Goal: Information Seeking & Learning: Compare options

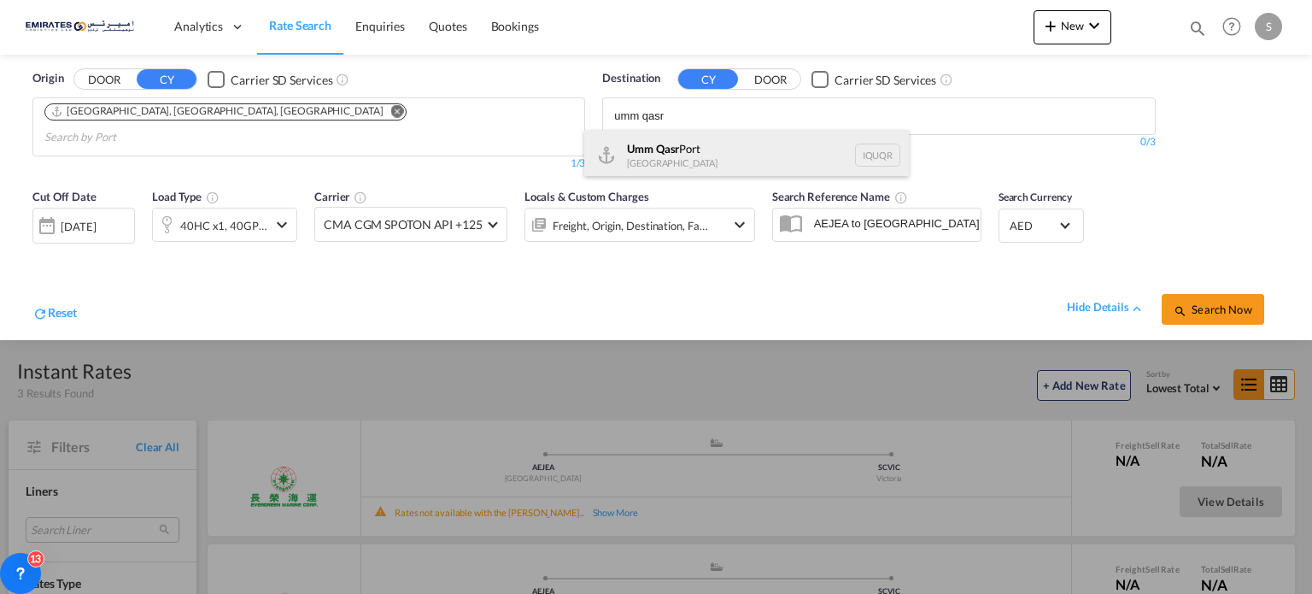
type input "umm qasr"
click at [649, 164] on div "Umm Qasr [GEOGRAPHIC_DATA] [GEOGRAPHIC_DATA]" at bounding box center [746, 155] width 325 height 51
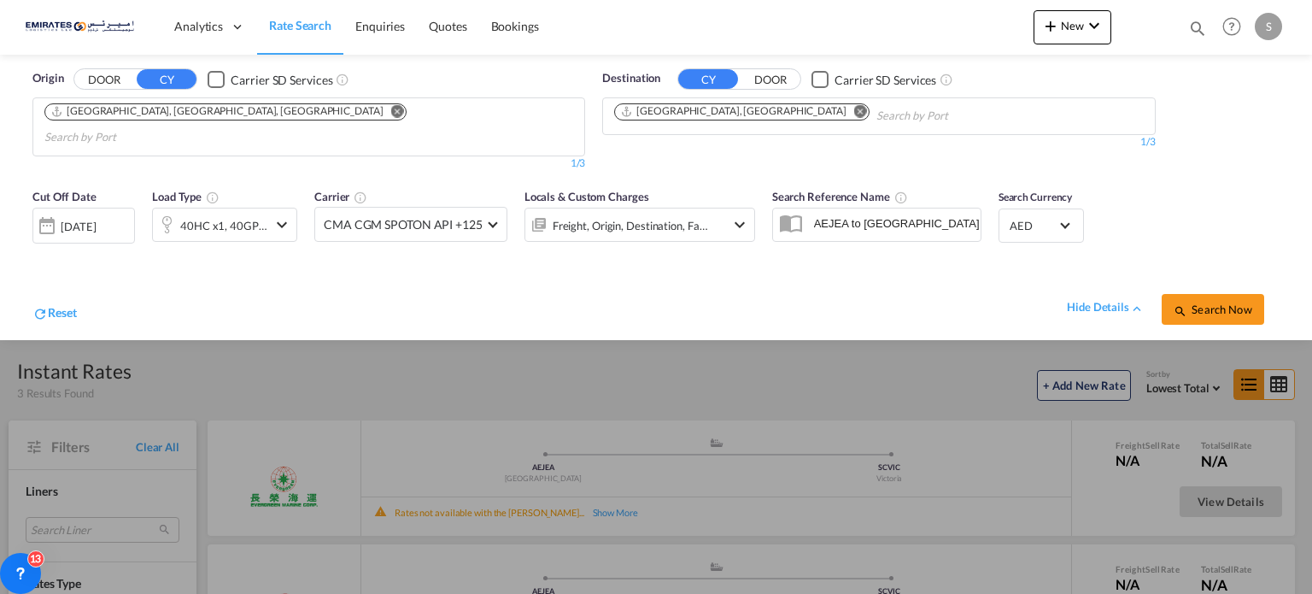
click at [1177, 304] on md-icon "icon-magnify" at bounding box center [1181, 311] width 14 height 14
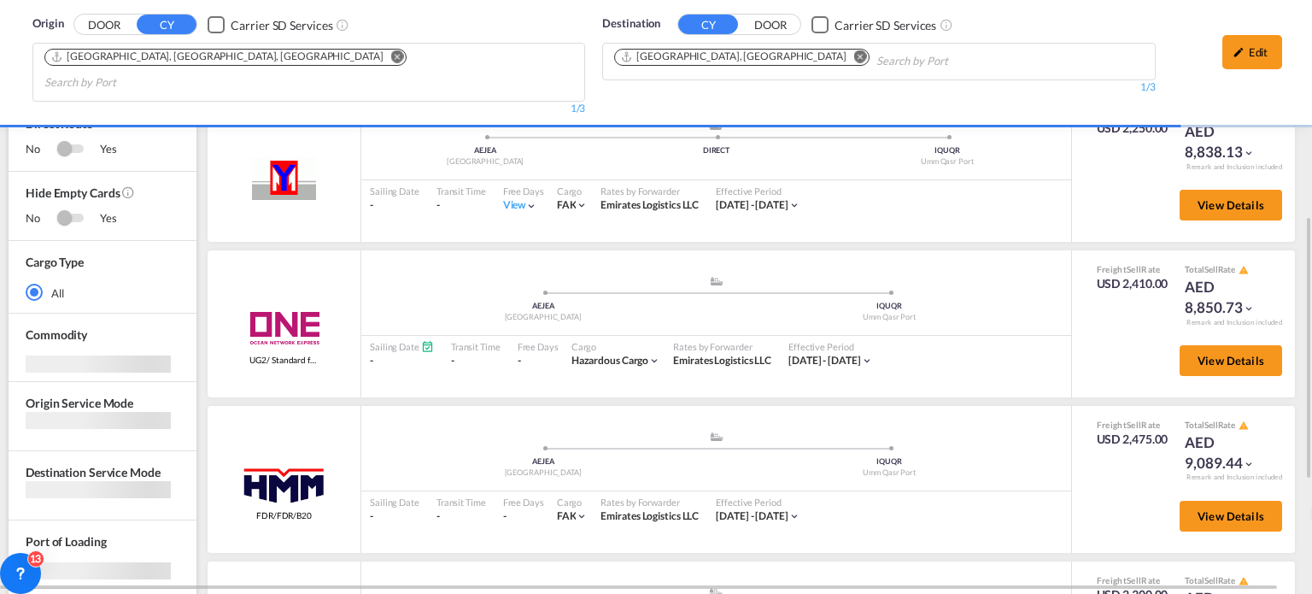
scroll to position [1688, 0]
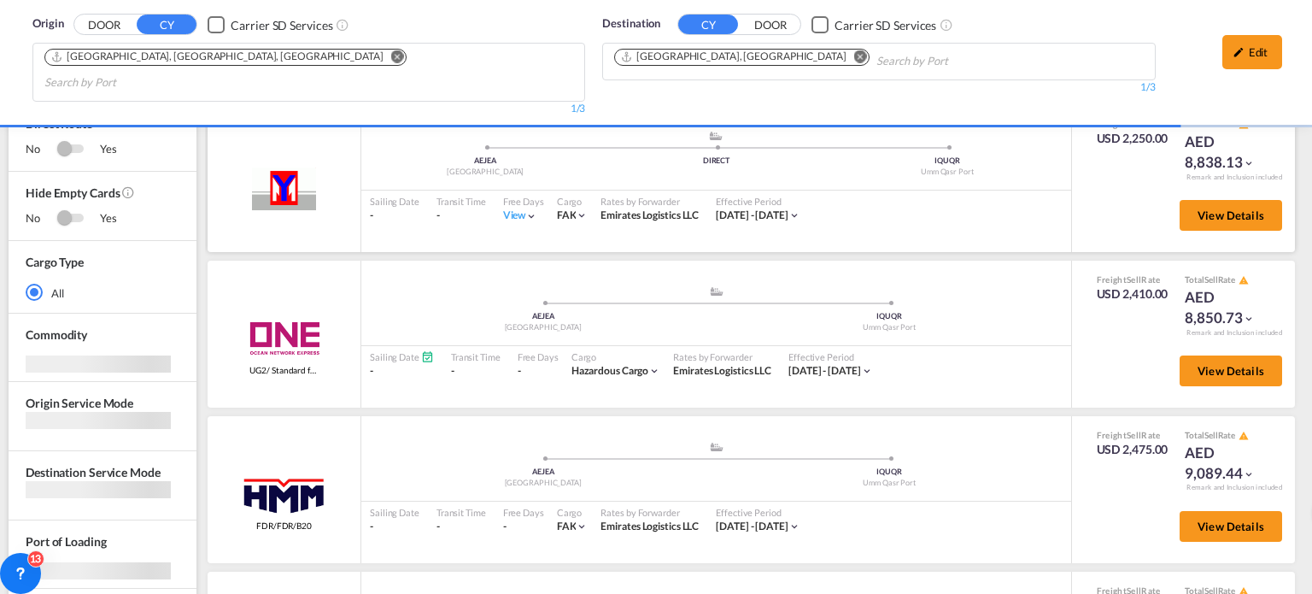
click at [513, 208] on div "View" at bounding box center [520, 215] width 35 height 15
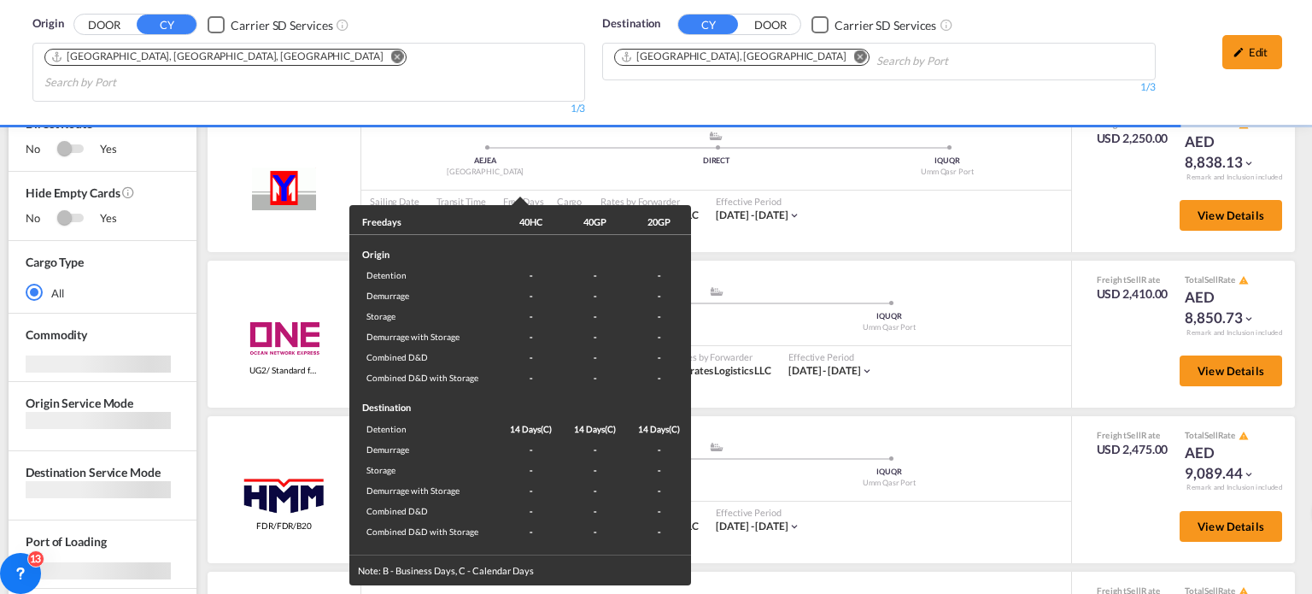
click at [940, 208] on div "Freedays 40HC 40GP 20GP Origin Detention - - - Demurrage - - - Storage - - - De…" at bounding box center [656, 297] width 1312 height 594
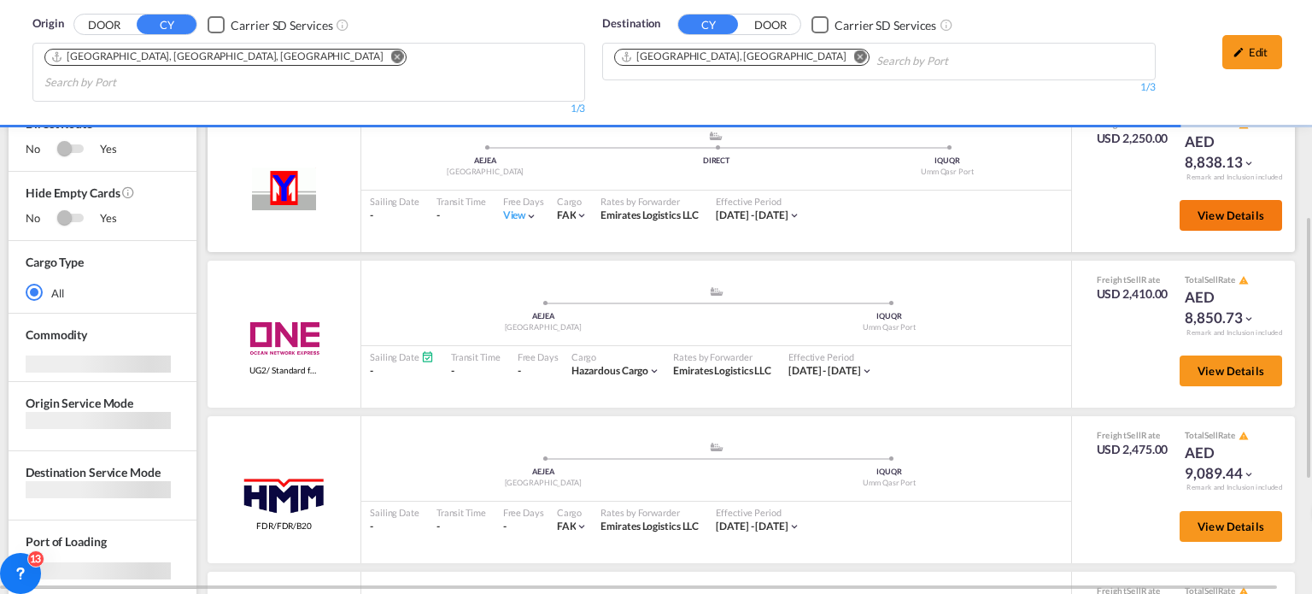
click at [1202, 200] on button "View Details" at bounding box center [1231, 215] width 103 height 31
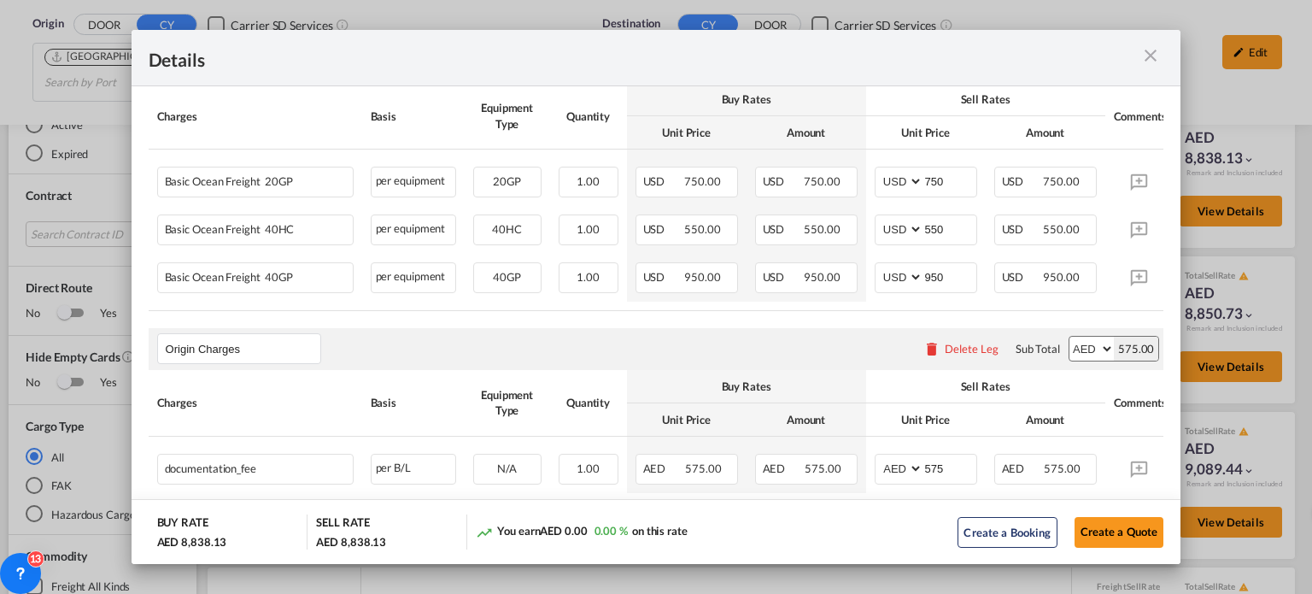
scroll to position [482, 0]
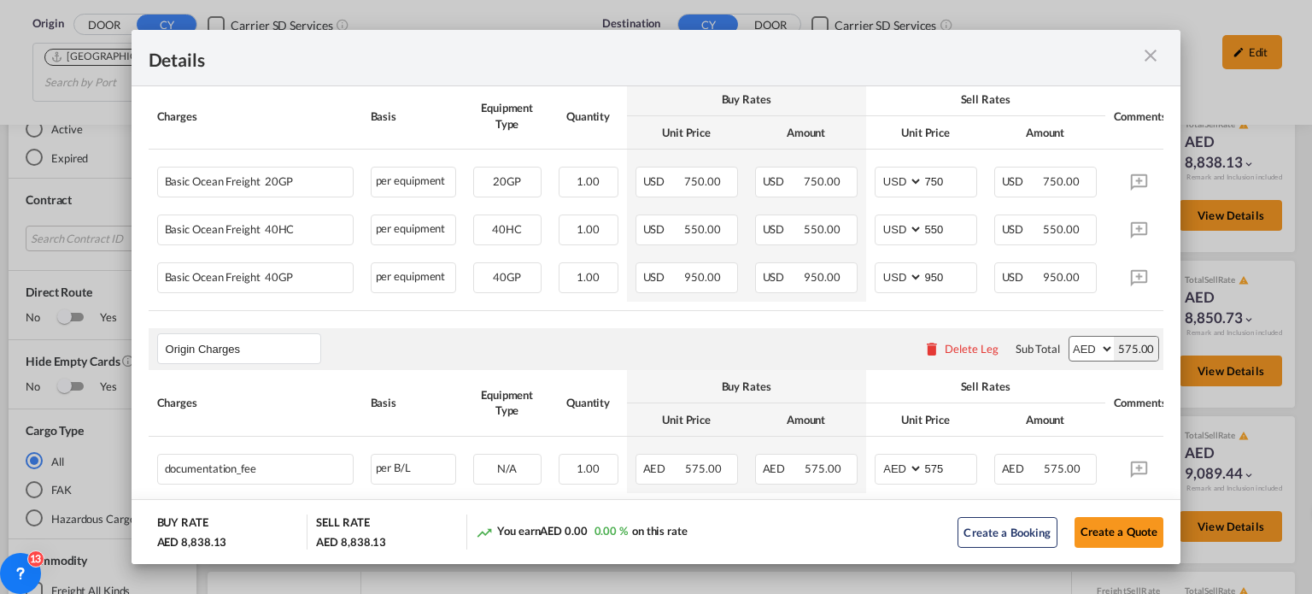
click at [1149, 56] on md-icon "icon-close m-3 fg-AAA8AD cursor" at bounding box center [1151, 55] width 21 height 21
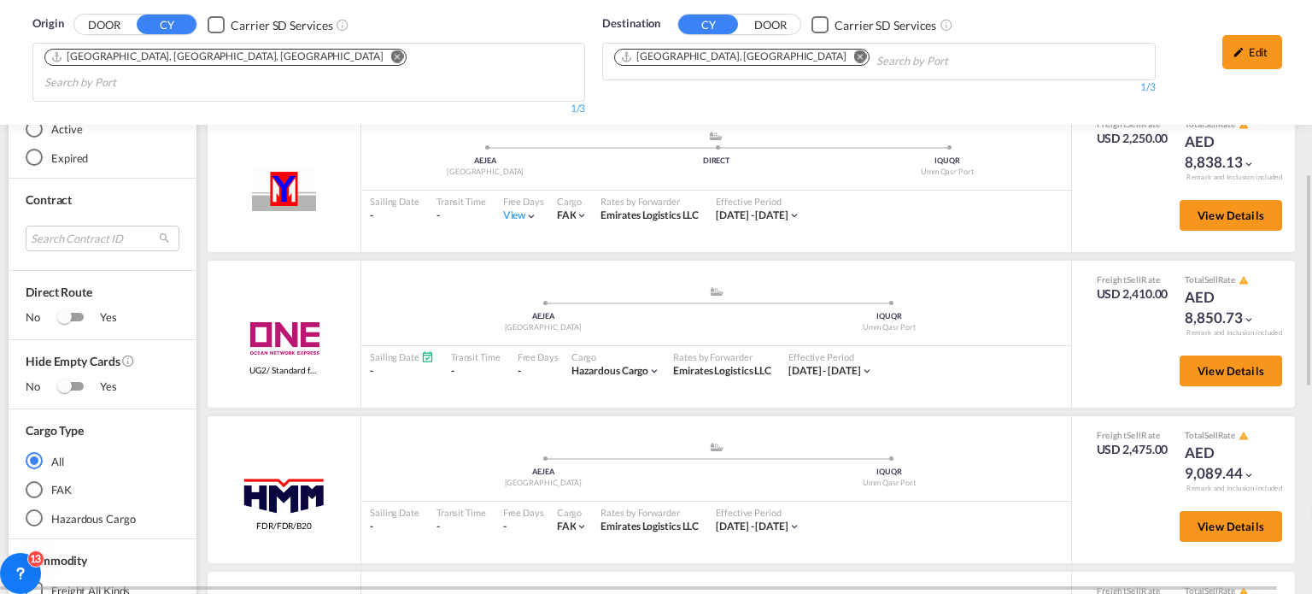
click at [766, 61] on md-chips-wrap "[GEOGRAPHIC_DATA], [GEOGRAPHIC_DATA]" at bounding box center [828, 60] width 433 height 32
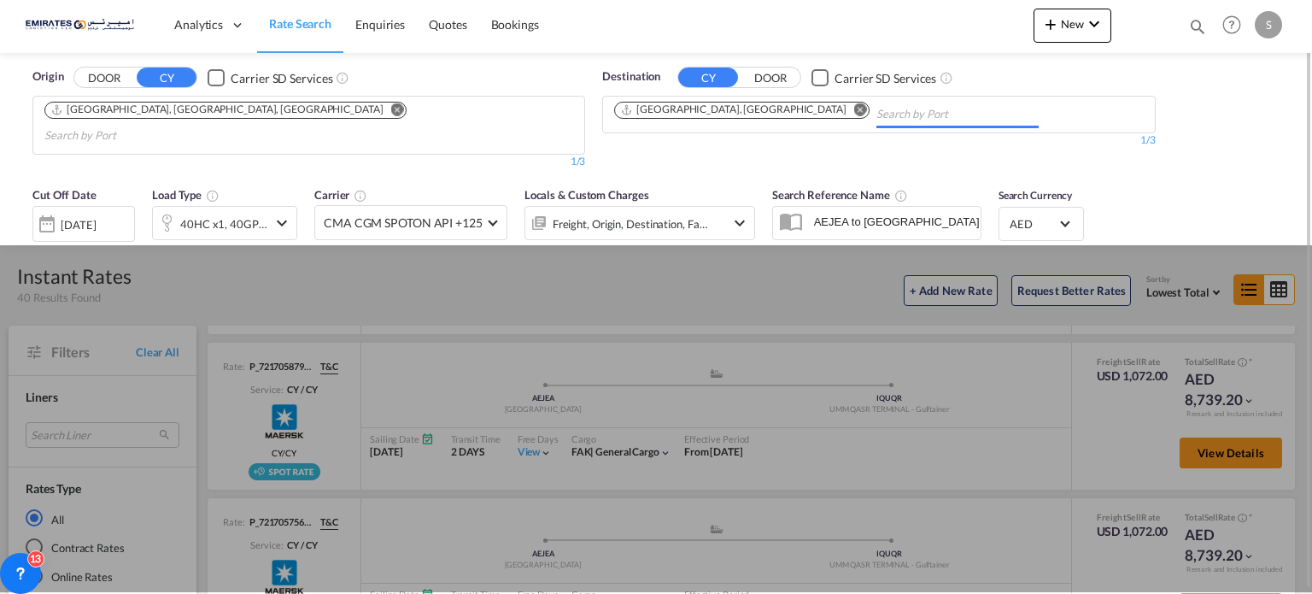
scroll to position [0, 0]
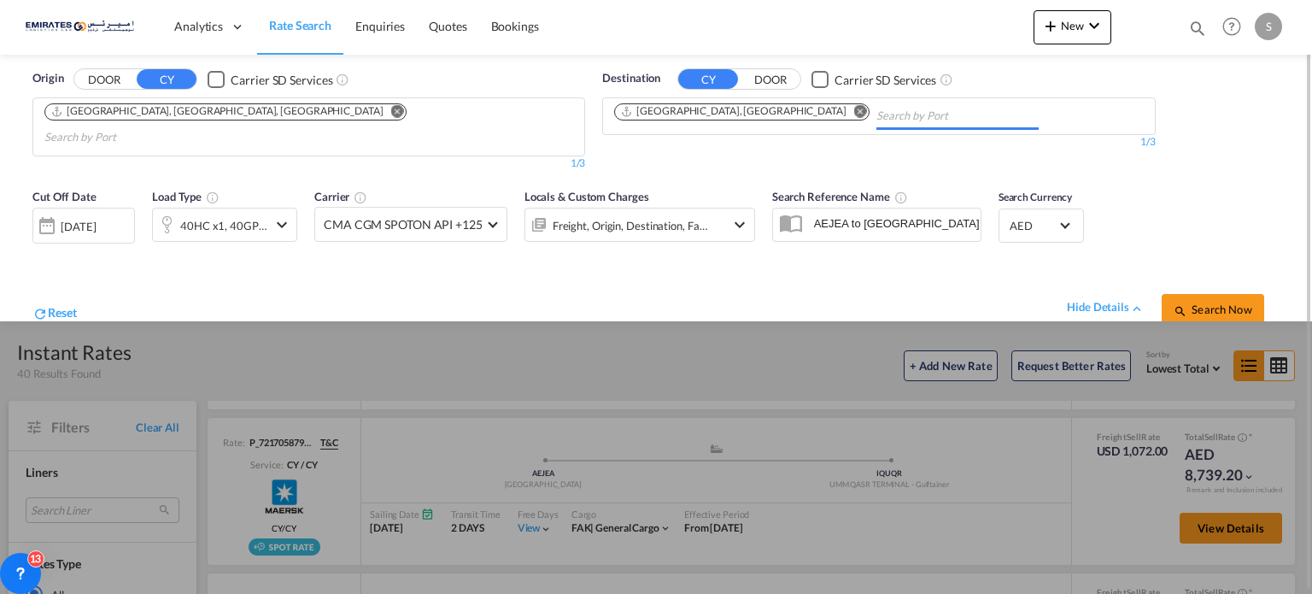
click at [755, 60] on div "Origin DOOR CY Carrier SD Services [GEOGRAPHIC_DATA], [GEOGRAPHIC_DATA], [GEOGR…" at bounding box center [656, 117] width 1278 height 125
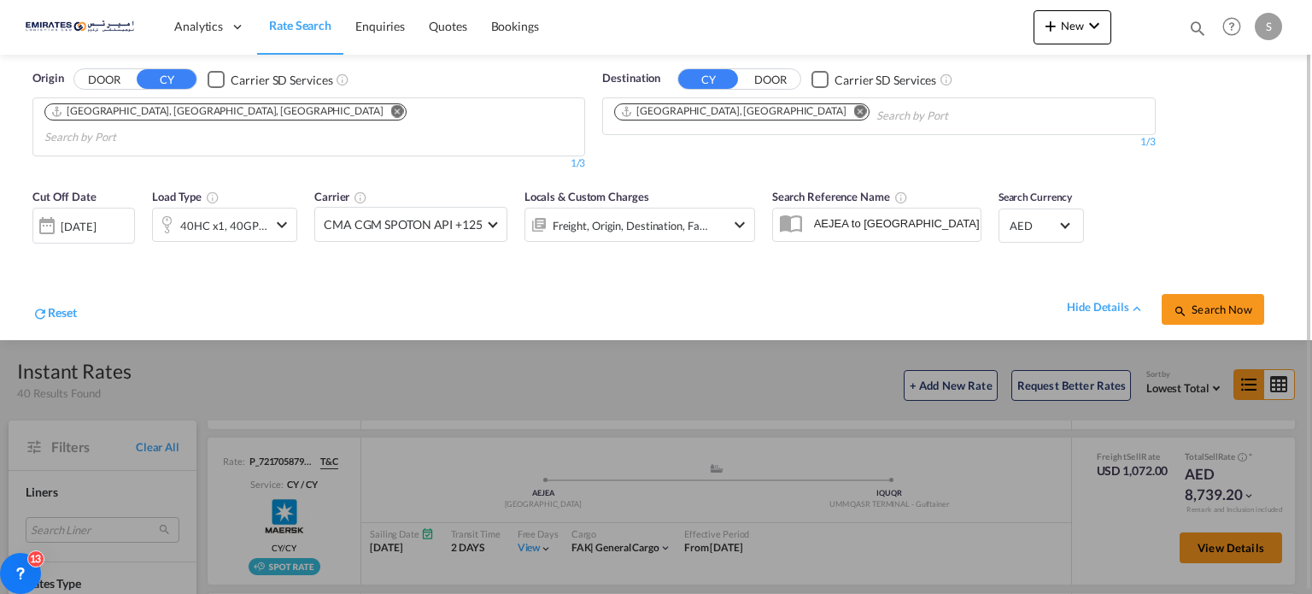
click at [854, 109] on md-icon "Remove" at bounding box center [860, 111] width 13 height 13
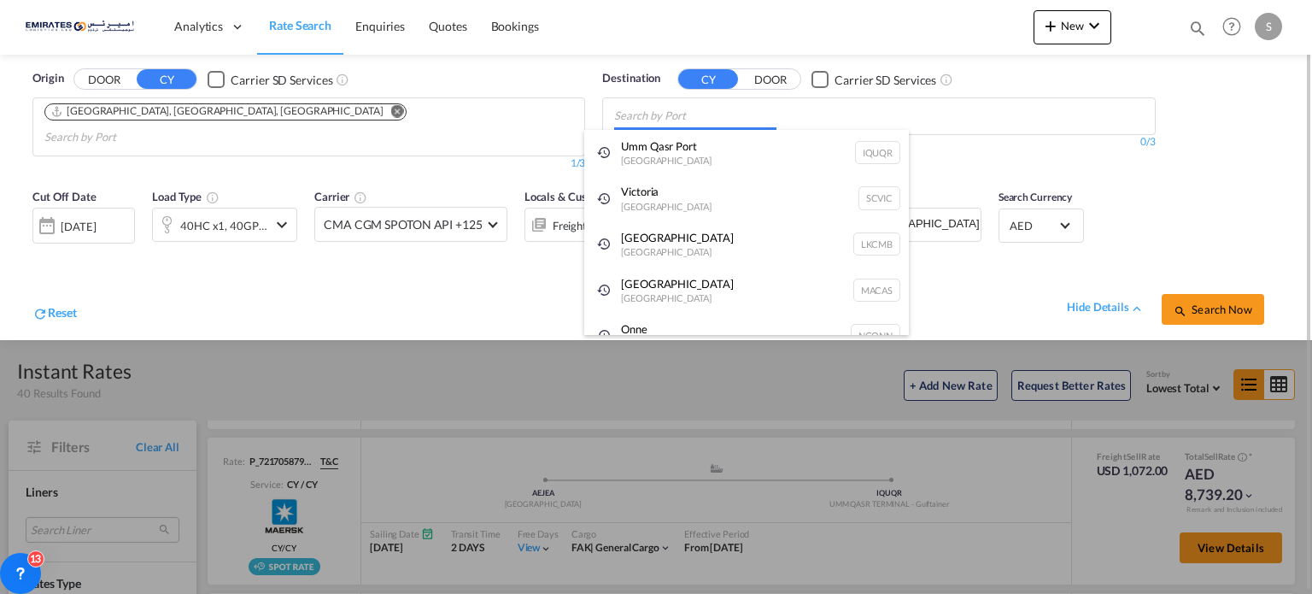
click at [742, 126] on body "Analytics Dashboard Rate Search Enquiries Quotes Bookings" at bounding box center [656, 297] width 1312 height 594
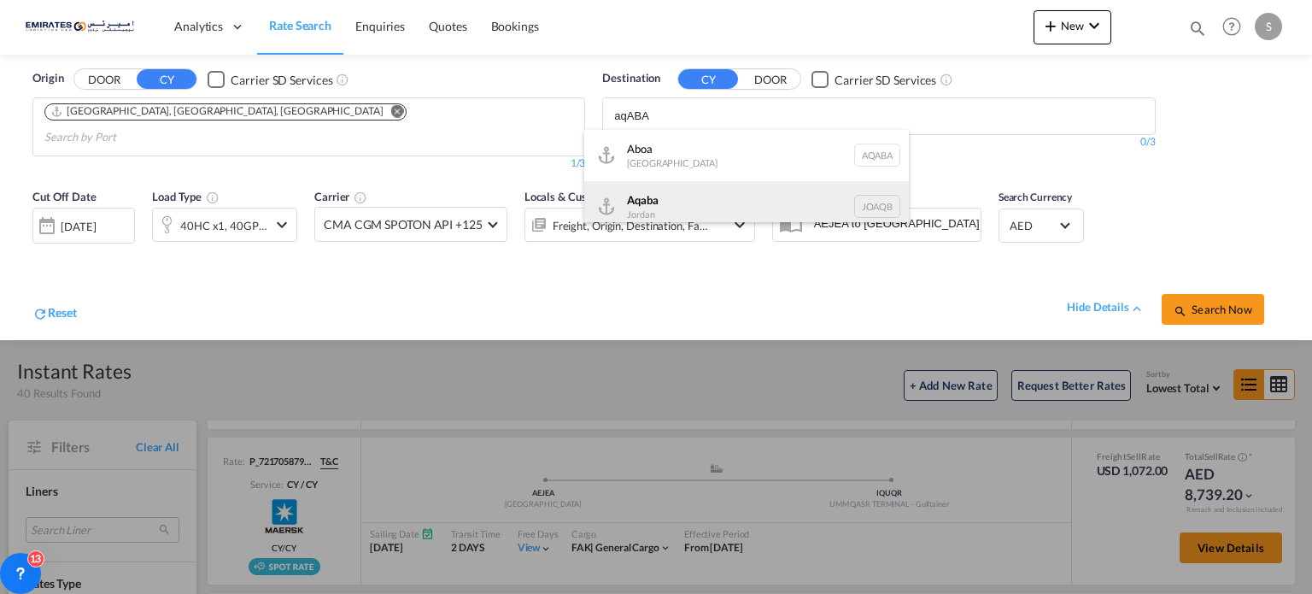
type input "aqABA"
click at [672, 214] on div "Aqaba Jordan JOAQB" at bounding box center [746, 206] width 325 height 51
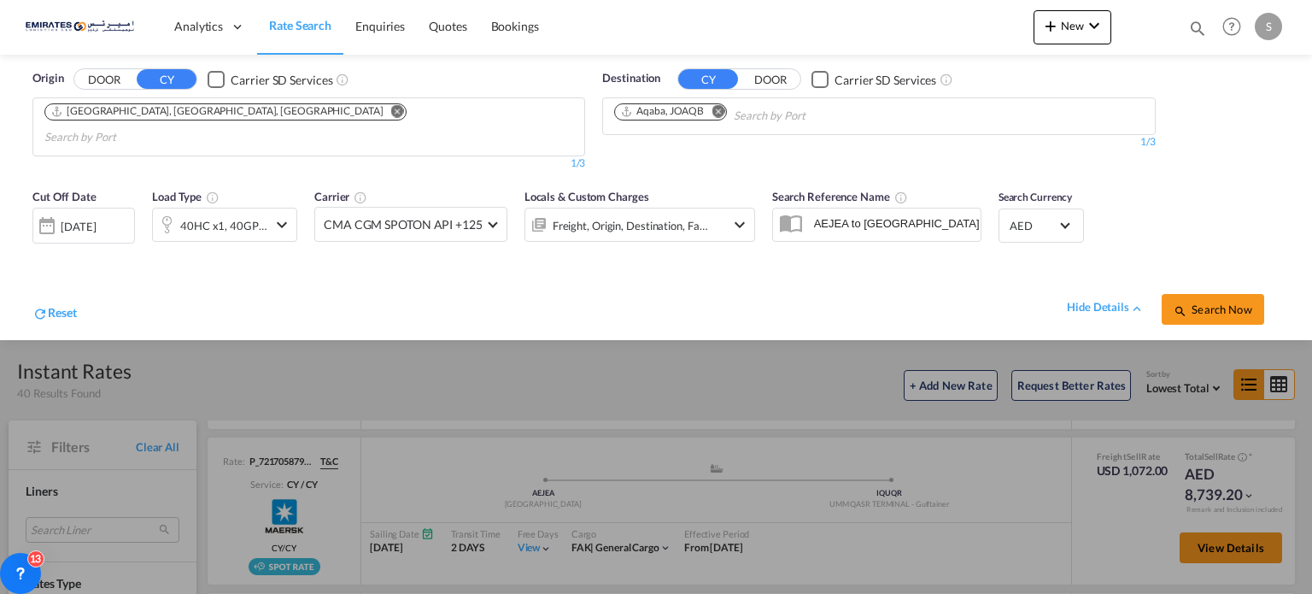
click at [1196, 302] on span "Search Now" at bounding box center [1213, 309] width 78 height 14
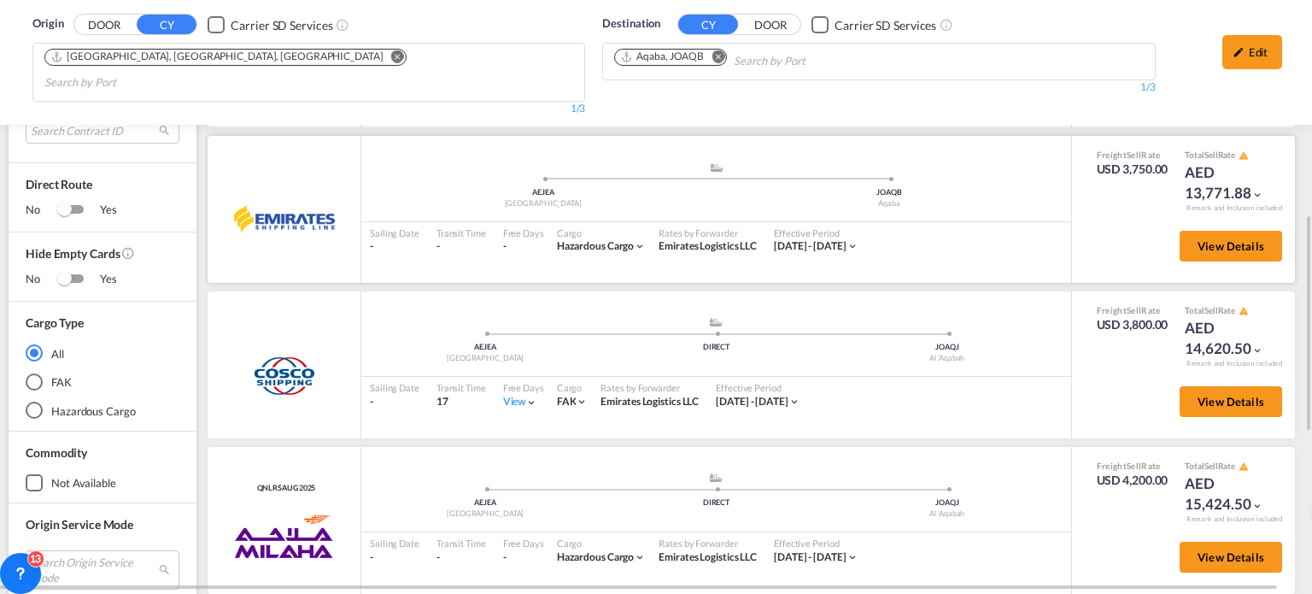
scroll to position [760, 0]
